Goal: Information Seeking & Learning: Compare options

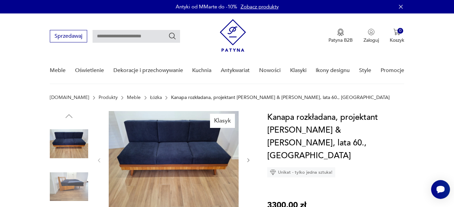
click at [248, 161] on icon "button" at bounding box center [249, 161] width 6 height 6
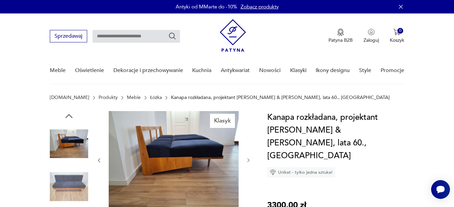
click at [248, 161] on icon "button" at bounding box center [249, 161] width 6 height 6
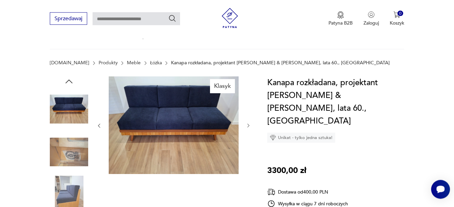
scroll to position [34, 0]
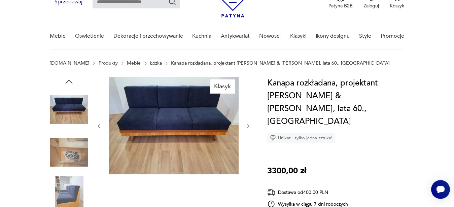
click at [249, 125] on icon "button" at bounding box center [249, 126] width 6 height 6
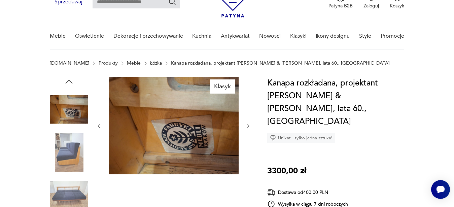
click at [249, 125] on icon "button" at bounding box center [249, 126] width 6 height 6
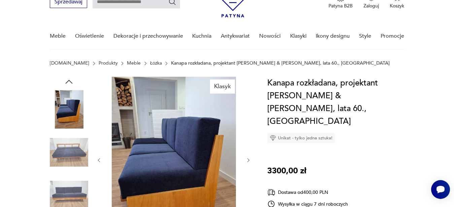
click at [249, 125] on div at bounding box center [173, 160] width 155 height 167
click at [248, 161] on icon "button" at bounding box center [249, 161] width 6 height 6
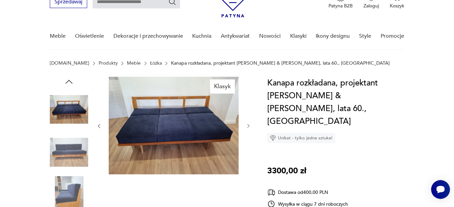
click at [248, 161] on div at bounding box center [173, 126] width 155 height 99
click at [246, 125] on icon "button" at bounding box center [249, 126] width 6 height 6
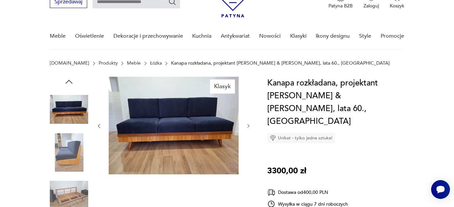
click at [248, 126] on icon "button" at bounding box center [249, 126] width 6 height 6
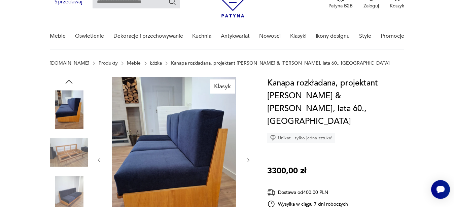
click at [246, 159] on icon "button" at bounding box center [249, 161] width 6 height 6
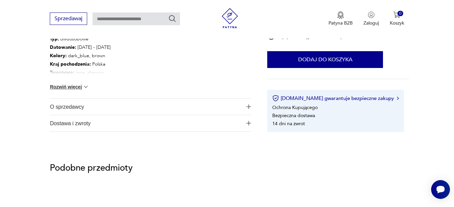
scroll to position [515, 0]
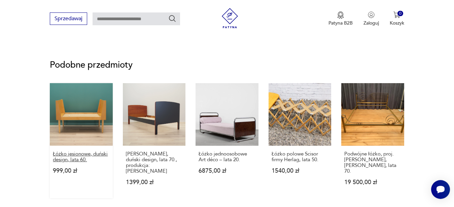
click at [74, 157] on p "Łóżko jesionowe, duński design, lata 60." at bounding box center [81, 156] width 57 height 11
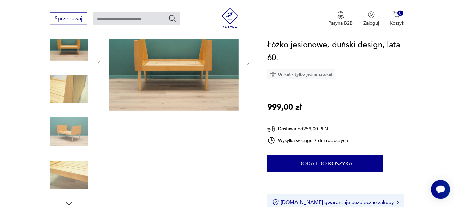
scroll to position [69, 0]
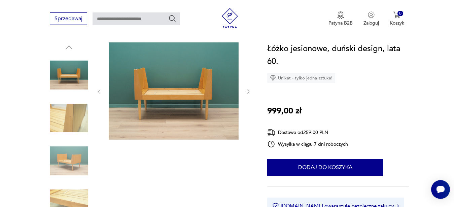
click at [248, 92] on icon "button" at bounding box center [249, 92] width 6 height 6
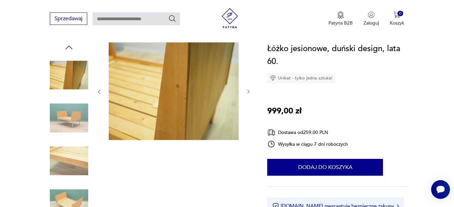
click at [248, 92] on icon "button" at bounding box center [249, 92] width 6 height 6
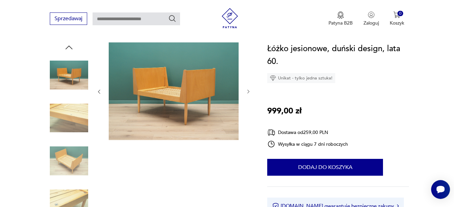
click at [248, 92] on icon "button" at bounding box center [249, 92] width 6 height 6
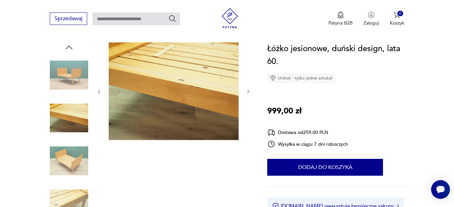
click at [248, 92] on icon "button" at bounding box center [249, 92] width 6 height 6
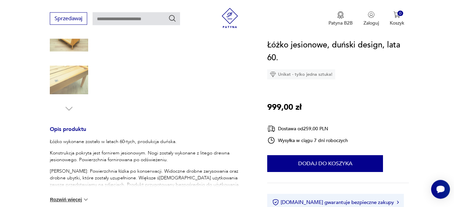
scroll to position [206, 0]
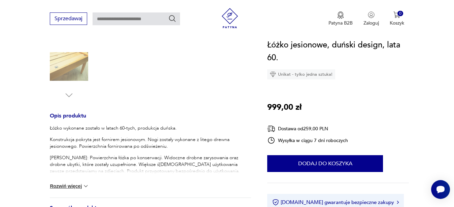
click at [87, 186] on img at bounding box center [86, 186] width 7 height 7
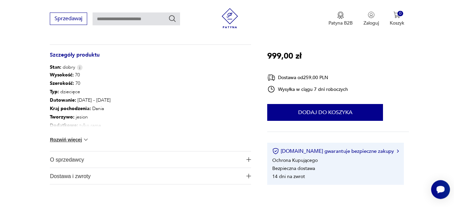
scroll to position [447, 0]
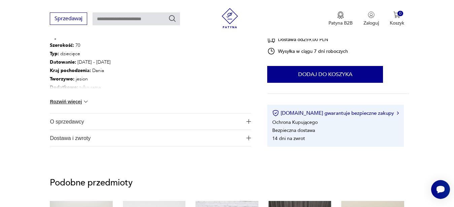
click at [77, 101] on button "Rozwiń więcej" at bounding box center [69, 101] width 39 height 7
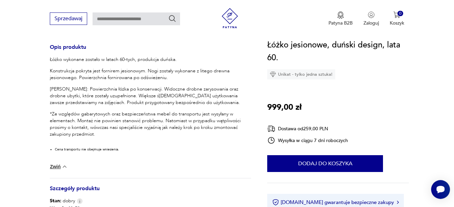
scroll to position [69, 0]
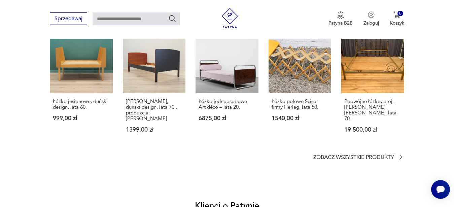
scroll to position [595, 0]
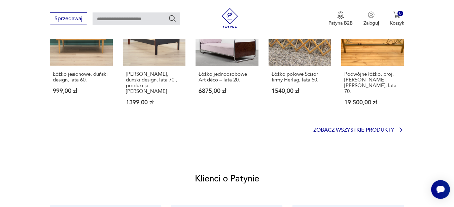
click at [364, 128] on p "Zobacz wszystkie produkty" at bounding box center [354, 130] width 81 height 4
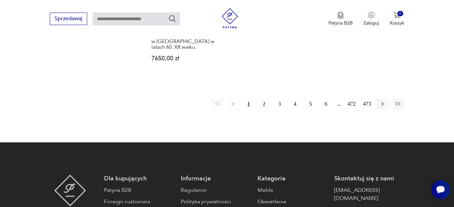
scroll to position [1075, 0]
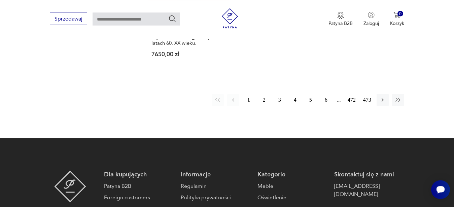
click at [265, 96] on button "2" at bounding box center [264, 100] width 12 height 12
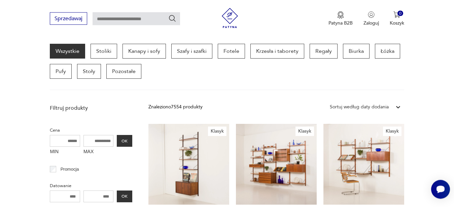
scroll to position [317, 0]
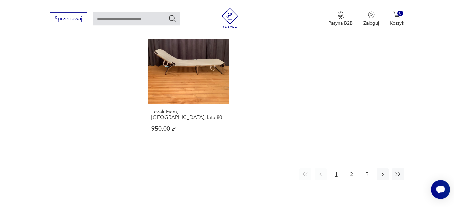
scroll to position [1021, 0]
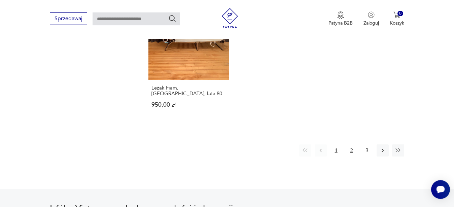
click at [351, 144] on button "2" at bounding box center [352, 150] width 12 height 12
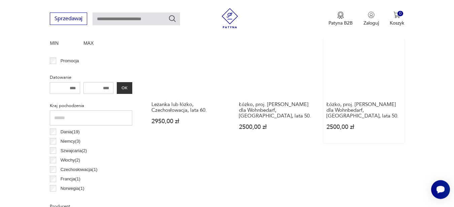
scroll to position [248, 0]
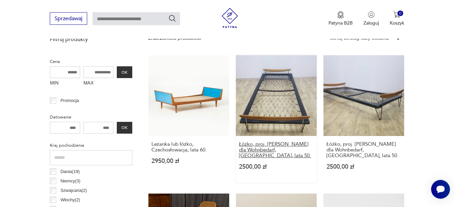
click at [252, 148] on h3 "Łóżko, proj. [PERSON_NAME] dla Wohnbedarf, [GEOGRAPHIC_DATA], lata 50." at bounding box center [276, 150] width 75 height 17
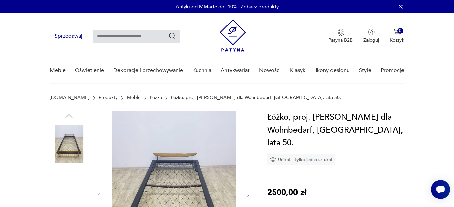
scroll to position [103, 0]
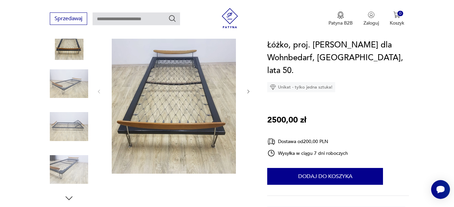
click at [249, 90] on icon "button" at bounding box center [249, 92] width 6 height 6
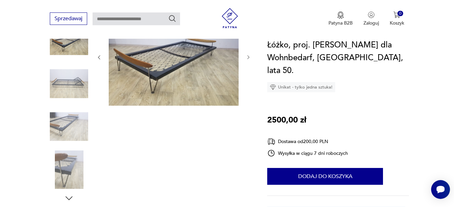
click at [249, 90] on div at bounding box center [173, 57] width 155 height 99
click at [248, 58] on icon "button" at bounding box center [249, 58] width 6 height 6
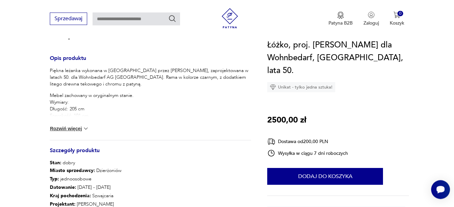
scroll to position [275, 0]
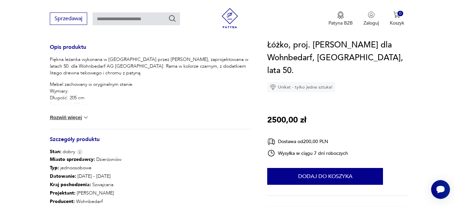
click at [71, 119] on button "Rozwiń więcej" at bounding box center [69, 117] width 39 height 7
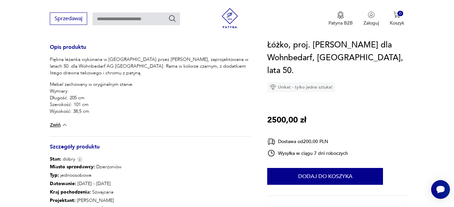
scroll to position [137, 0]
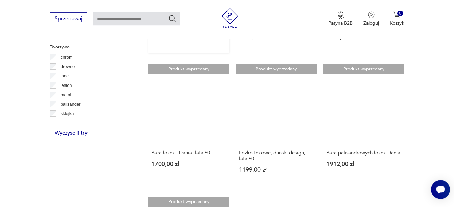
scroll to position [791, 0]
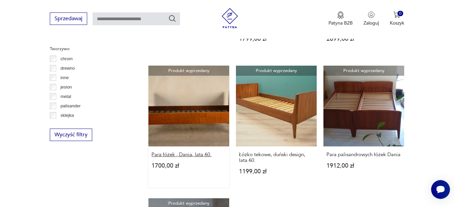
click at [180, 152] on h3 "Para łóżek , Dania, lata 60." at bounding box center [189, 155] width 75 height 6
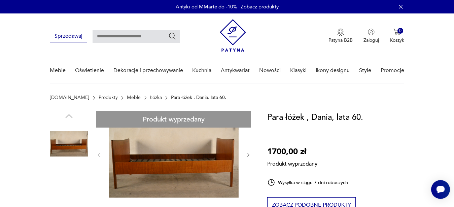
scroll to position [69, 0]
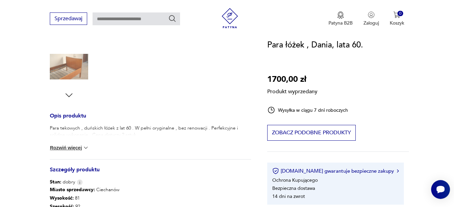
scroll to position [275, 0]
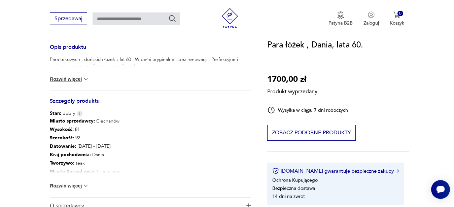
click at [69, 185] on button "Rozwiń więcej" at bounding box center [69, 186] width 39 height 7
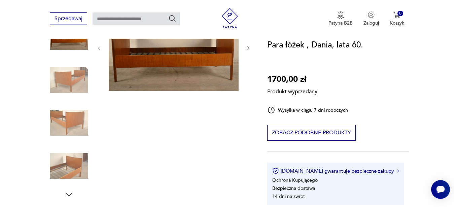
scroll to position [69, 0]
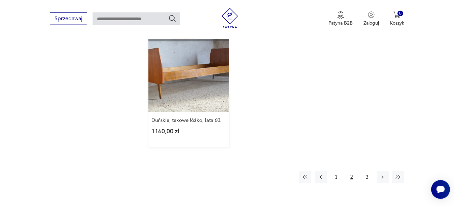
scroll to position [960, 0]
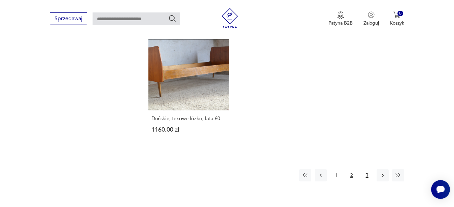
click at [366, 169] on button "3" at bounding box center [367, 175] width 12 height 12
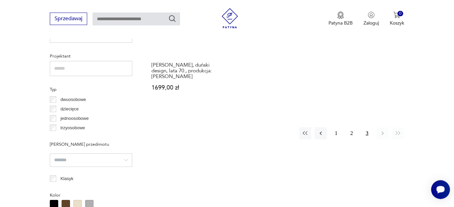
scroll to position [522, 0]
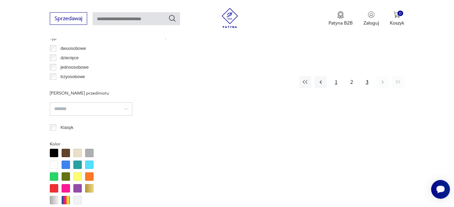
click at [334, 76] on button "1" at bounding box center [336, 82] width 12 height 12
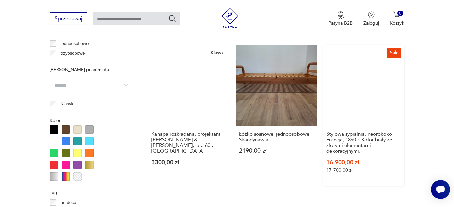
scroll to position [557, 0]
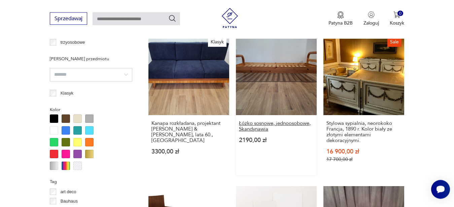
click at [267, 121] on h3 "Łóżko sosnowe, jednoosobowe, Skandynawia" at bounding box center [276, 126] width 75 height 11
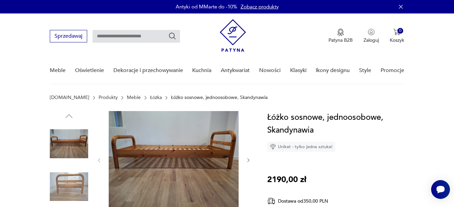
click at [248, 160] on icon "button" at bounding box center [249, 161] width 6 height 6
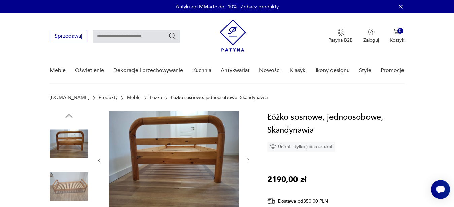
click at [248, 160] on icon "button" at bounding box center [249, 161] width 6 height 6
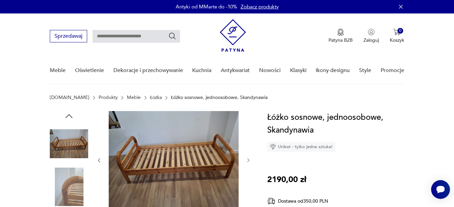
click at [248, 160] on icon "button" at bounding box center [249, 161] width 6 height 6
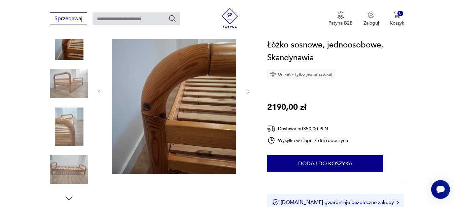
scroll to position [275, 0]
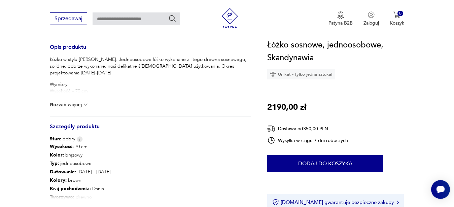
click at [88, 104] on img at bounding box center [86, 104] width 7 height 7
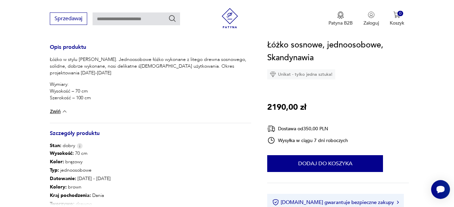
scroll to position [69, 0]
